Goal: Information Seeking & Learning: Learn about a topic

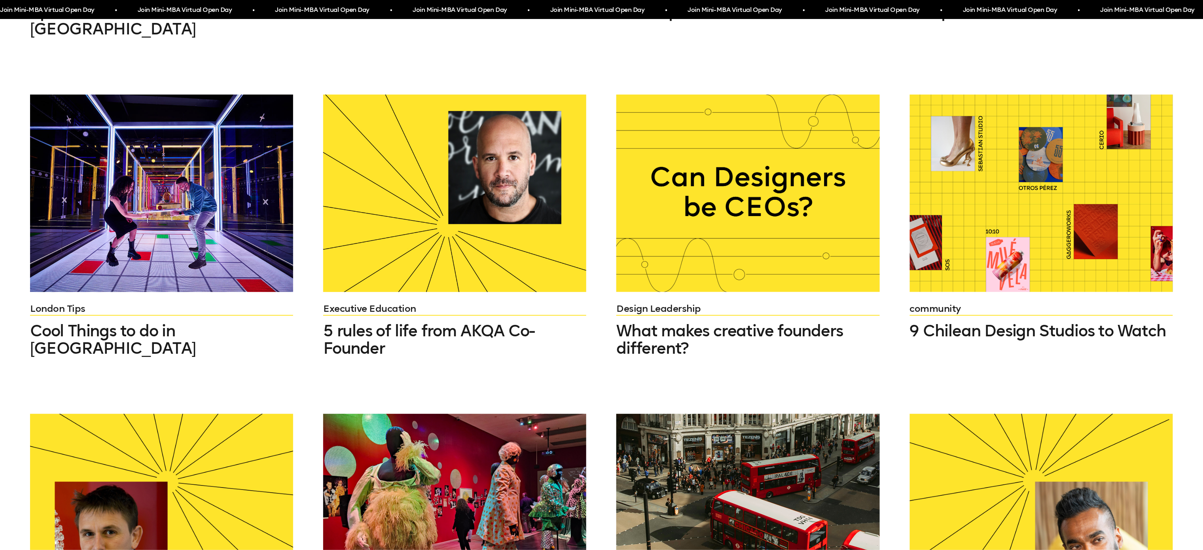
scroll to position [727, 0]
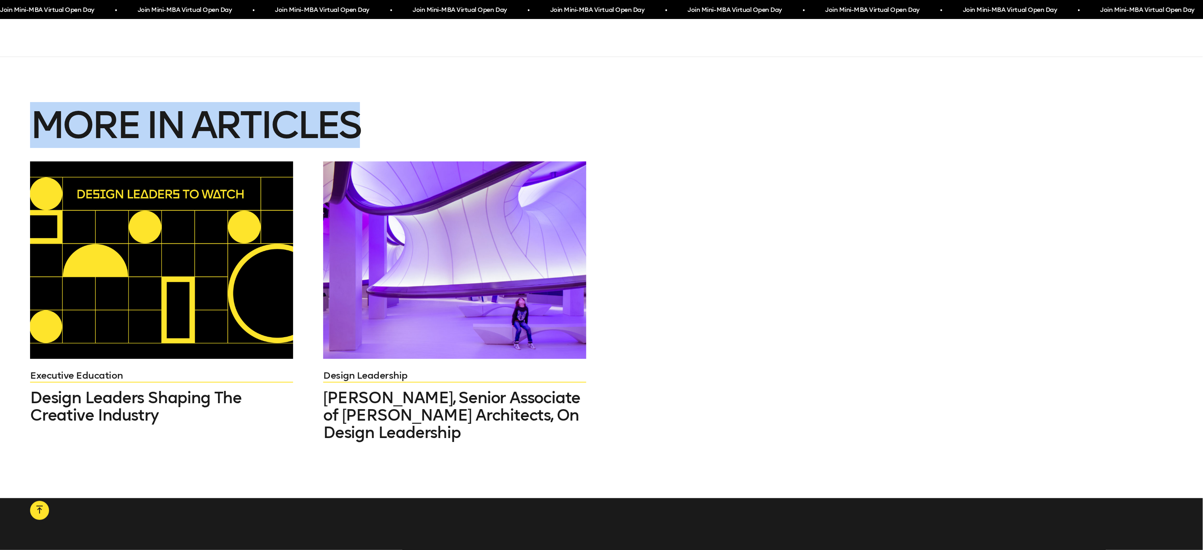
scroll to position [3600, 0]
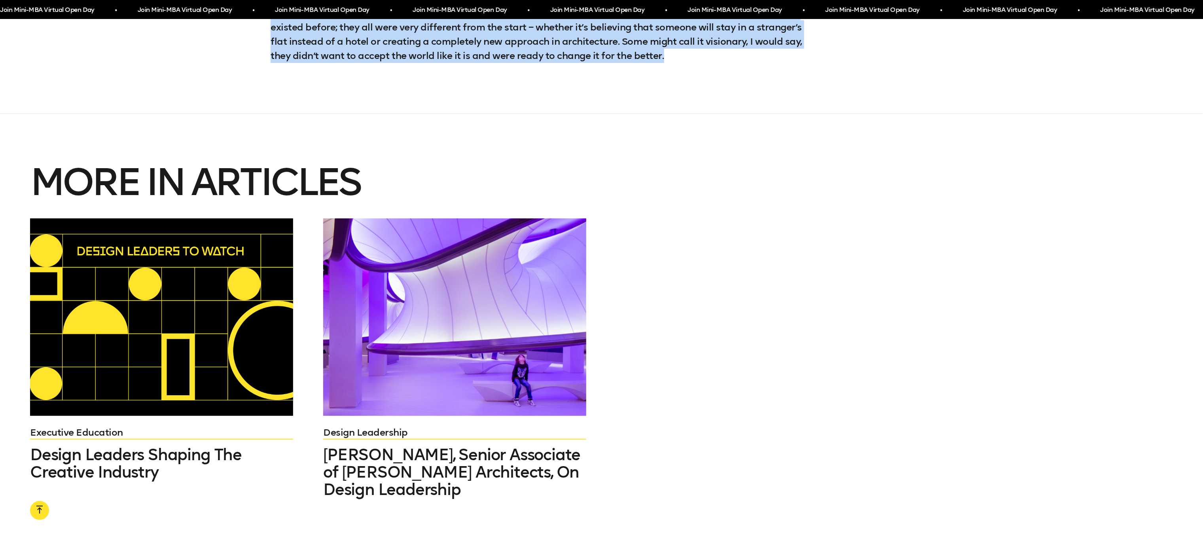
drag, startPoint x: 271, startPoint y: 78, endPoint x: 677, endPoint y: 42, distance: 406.8
copy div "Lo ipsum dolo sitam consectetu adipisci elitseddo ei tempo incidid, utl etdo ma…"
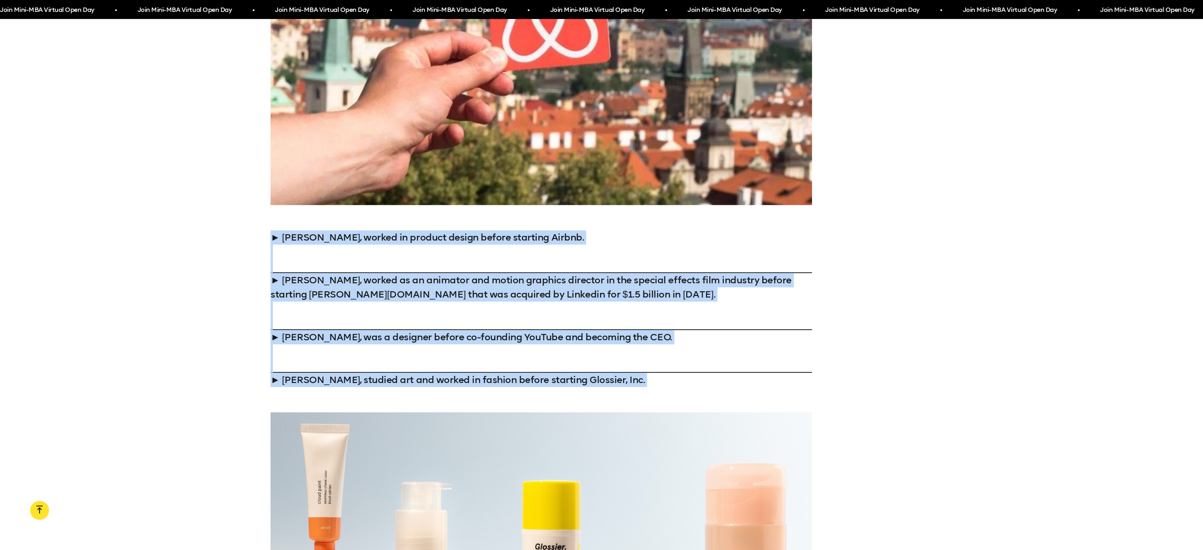
scroll to position [1331, 0]
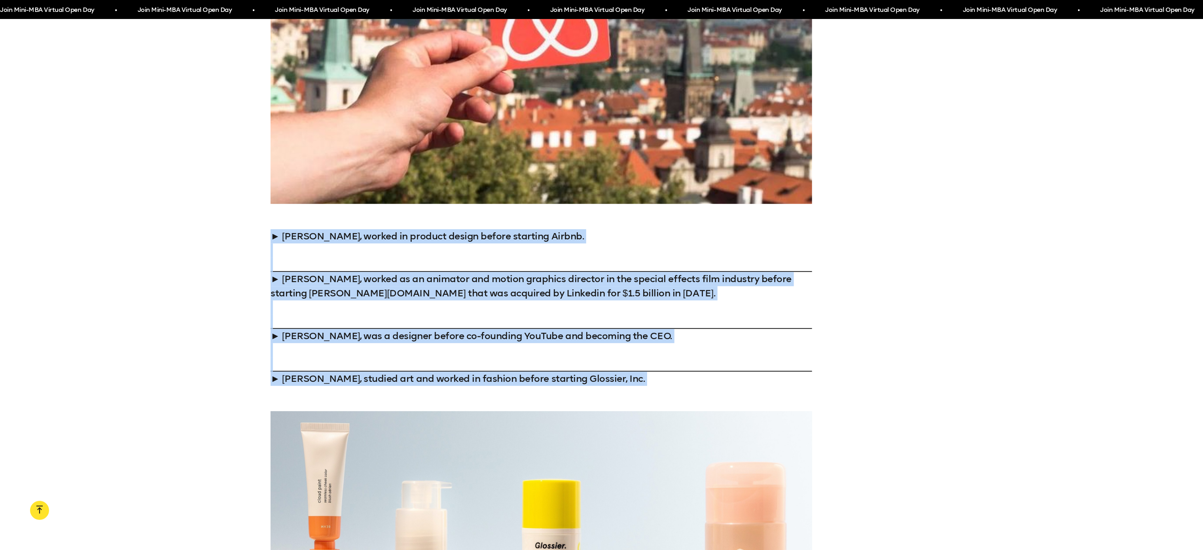
click at [794, 326] on p "► [PERSON_NAME], worked in product design before starting Airbnb. ► [PERSON_NAM…" at bounding box center [541, 307] width 541 height 157
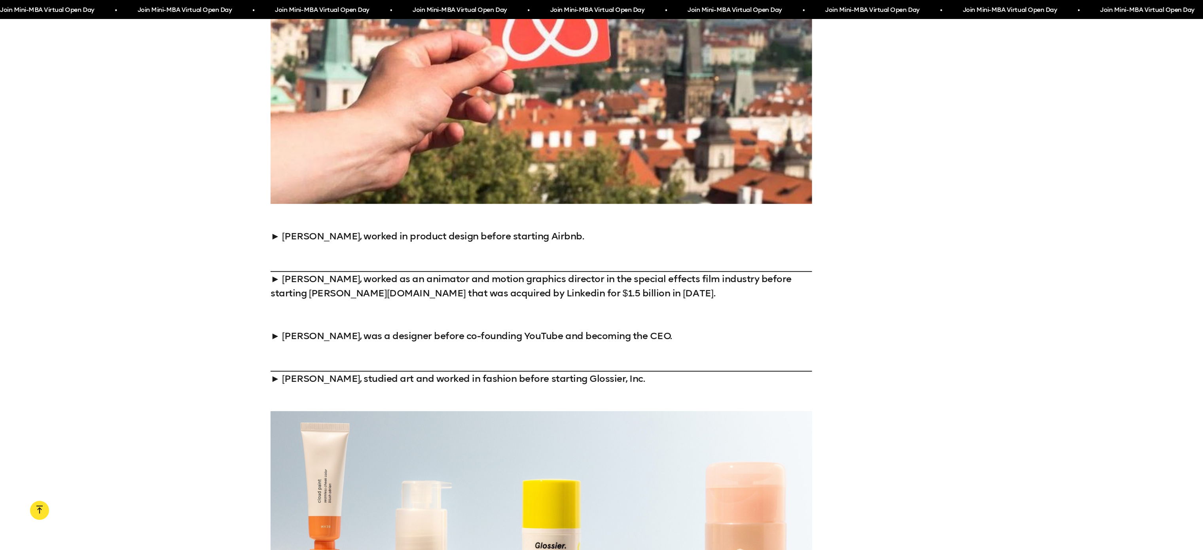
click at [771, 321] on link at bounding box center [541, 314] width 541 height 28
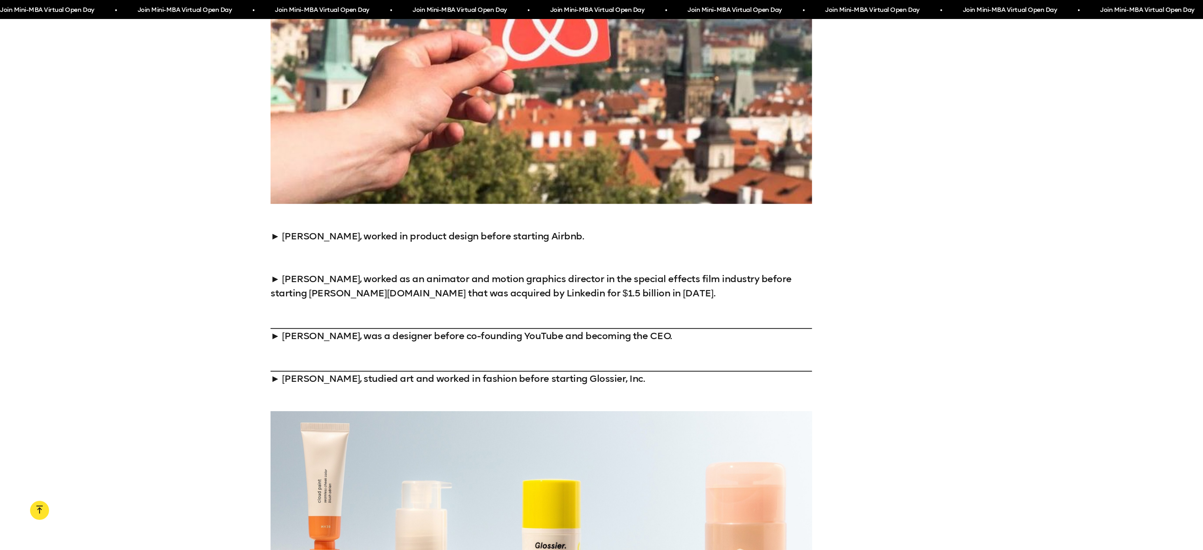
drag, startPoint x: 827, startPoint y: 256, endPoint x: 775, endPoint y: 257, distance: 51.9
click at [775, 257] on div "► [PERSON_NAME], worked in product design before starting Airbnb. ► [PERSON_NAM…" at bounding box center [601, 307] width 1203 height 157
drag, startPoint x: 867, startPoint y: 262, endPoint x: 776, endPoint y: 262, distance: 90.6
click at [776, 262] on div "► [PERSON_NAME], worked in product design before starting Airbnb. ► [PERSON_NAM…" at bounding box center [601, 307] width 1203 height 157
click at [776, 262] on link at bounding box center [541, 257] width 541 height 28
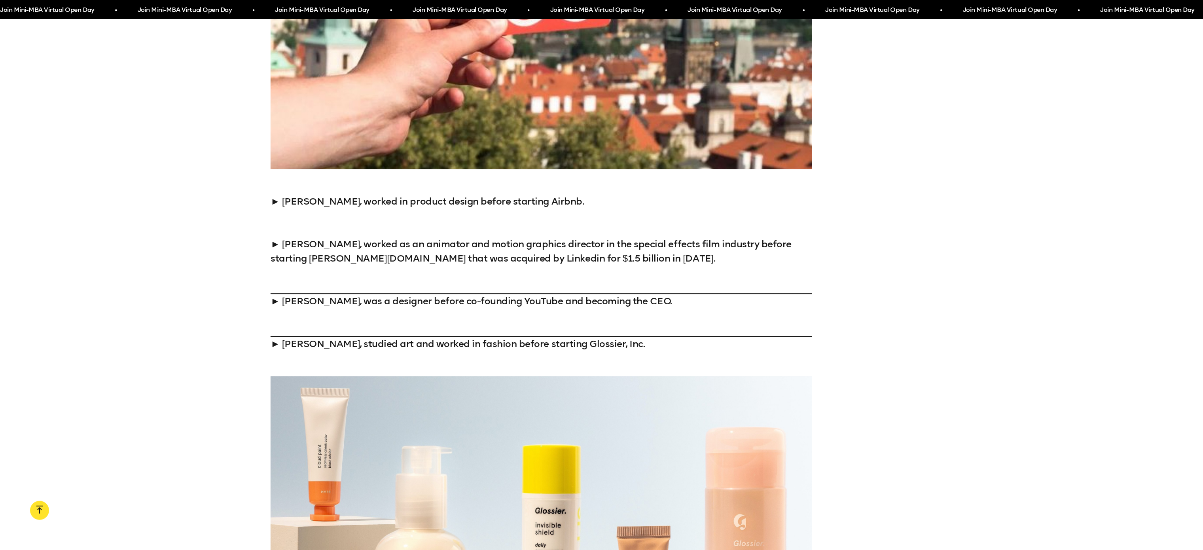
scroll to position [1455, 0]
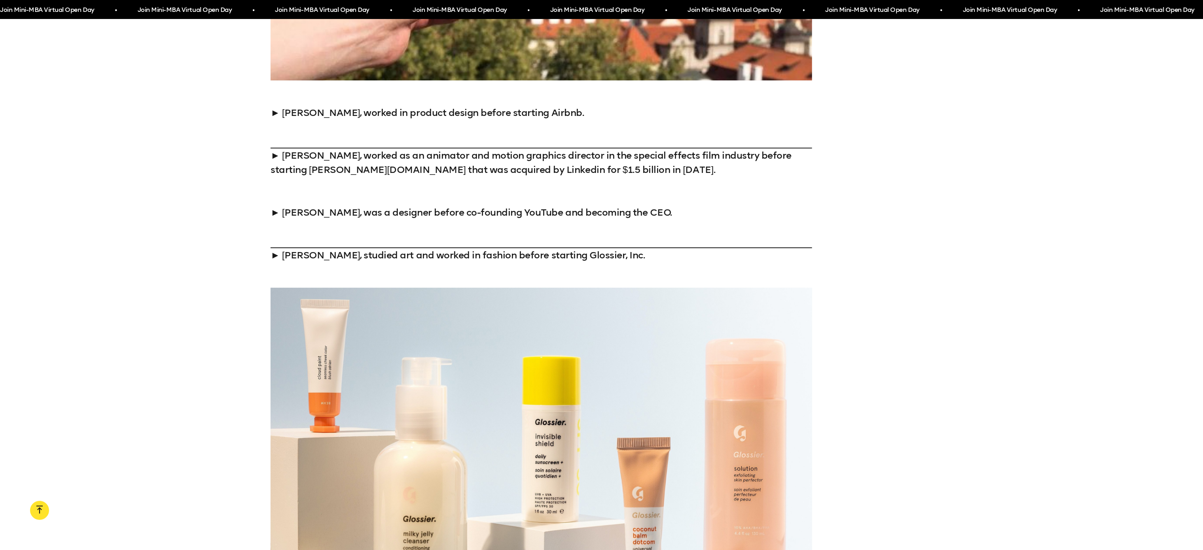
click at [685, 196] on link at bounding box center [541, 191] width 541 height 28
click at [660, 245] on p "► [PERSON_NAME], worked in product design before starting Airbnb. ► [PERSON_NAM…" at bounding box center [541, 184] width 541 height 157
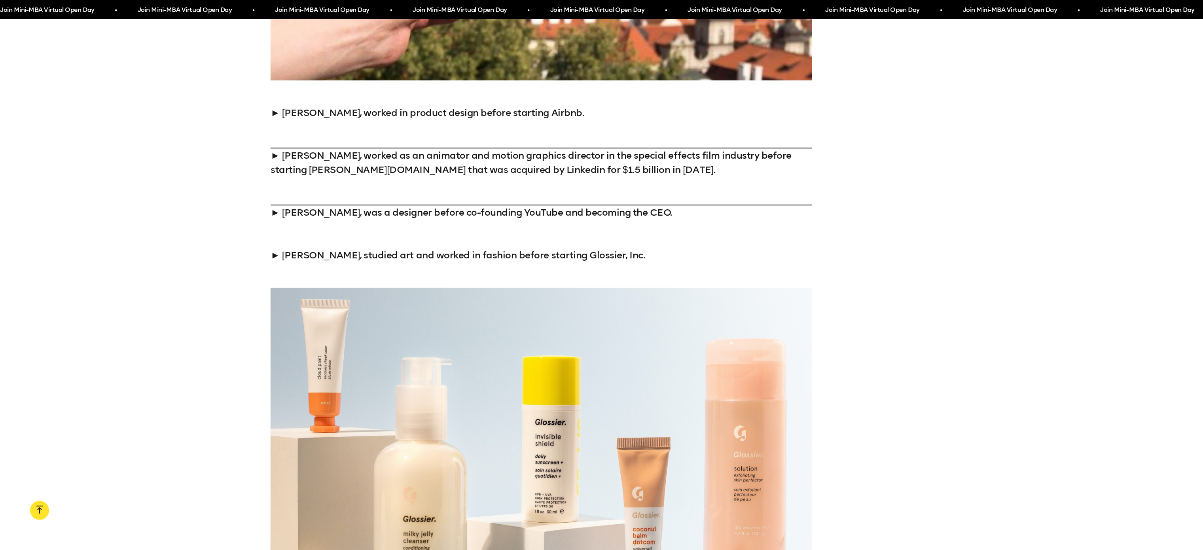
click at [662, 241] on link at bounding box center [541, 234] width 541 height 28
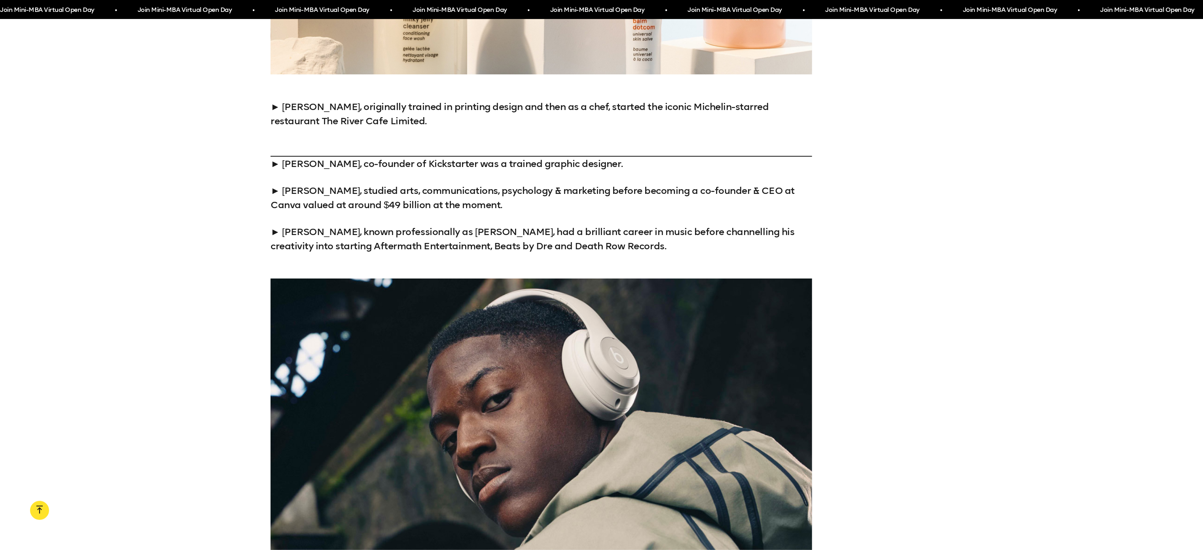
scroll to position [1969, 0]
click at [618, 131] on link at bounding box center [541, 143] width 541 height 28
click at [898, 176] on div "► [PERSON_NAME], originally trained in printing design and then as a chef, star…" at bounding box center [601, 177] width 1203 height 154
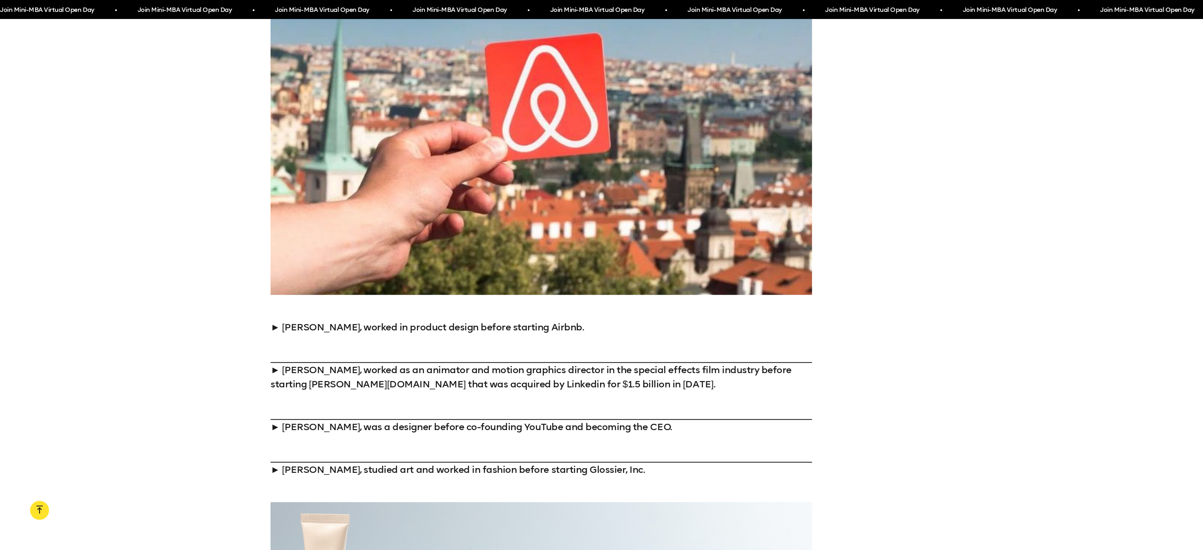
scroll to position [1241, 0]
click at [898, 176] on div at bounding box center [601, 143] width 1203 height 302
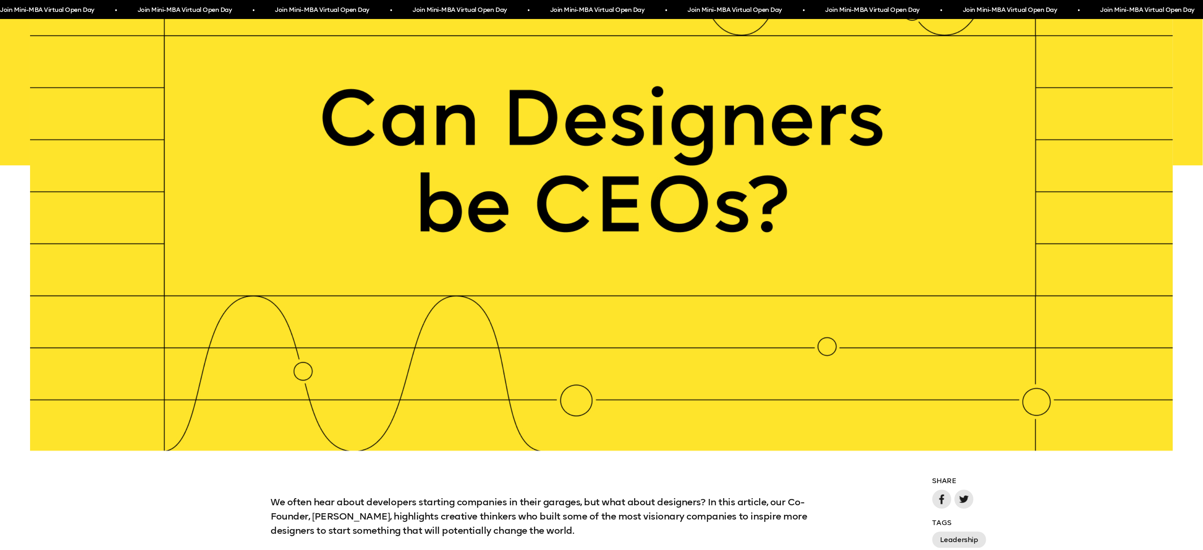
scroll to position [781, 0]
